Goal: Navigation & Orientation: Find specific page/section

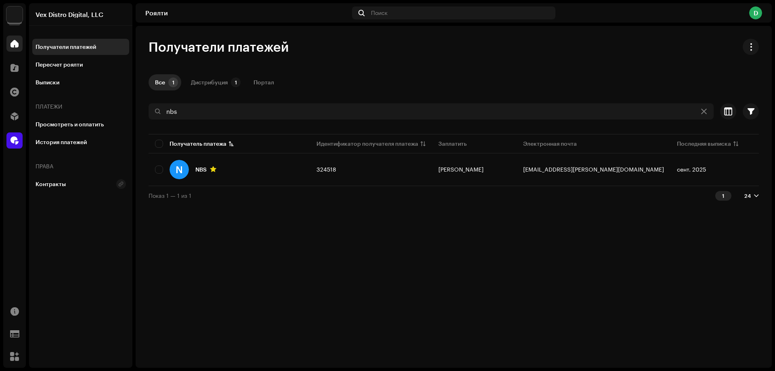
click at [12, 48] on div at bounding box center [14, 44] width 16 height 16
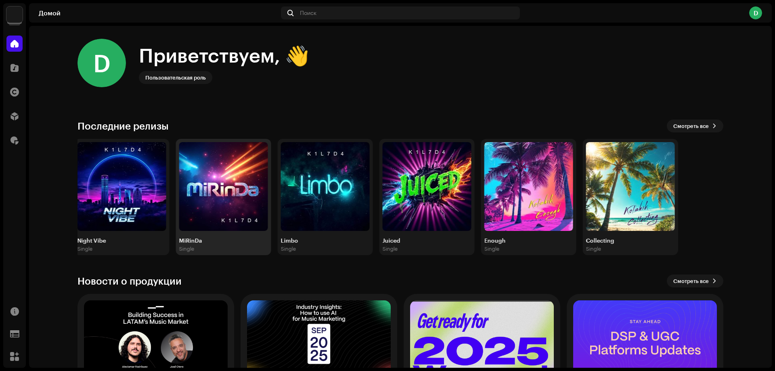
drag, startPoint x: 663, startPoint y: 176, endPoint x: 286, endPoint y: 162, distance: 376.6
click at [206, 159] on img at bounding box center [223, 186] width 89 height 89
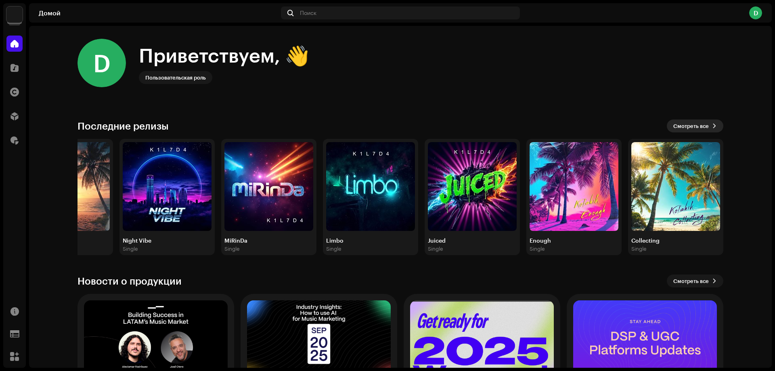
click at [692, 121] on span "Смотреть все" at bounding box center [691, 126] width 36 height 16
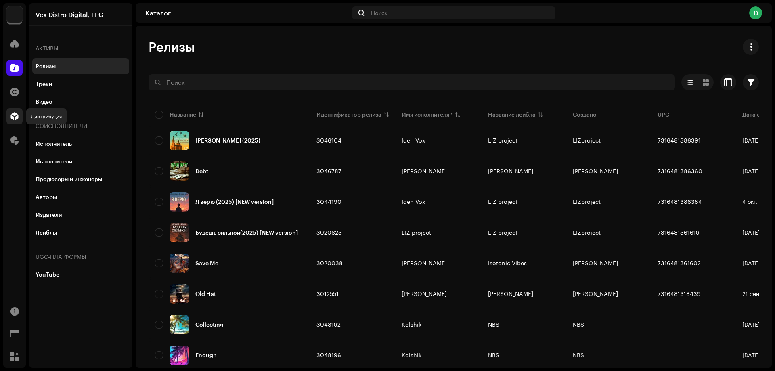
click at [15, 113] on span at bounding box center [14, 116] width 8 height 6
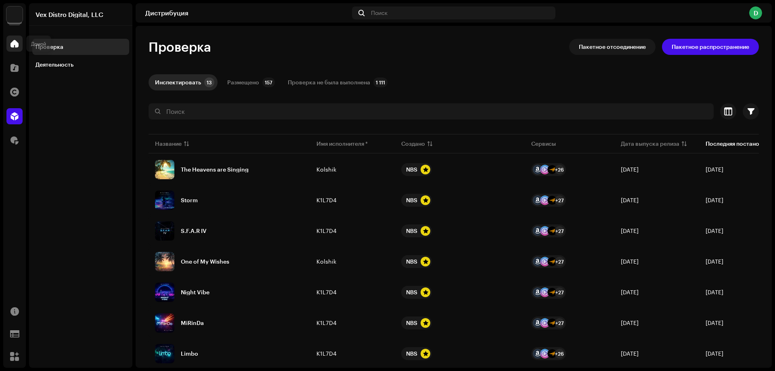
click at [15, 44] on span at bounding box center [14, 43] width 8 height 6
